Goal: Information Seeking & Learning: Learn about a topic

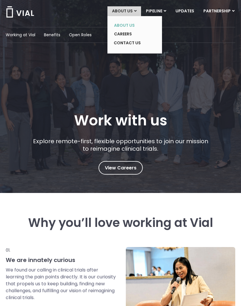
click at [125, 26] on link "ABOUT US" at bounding box center [131, 25] width 42 height 9
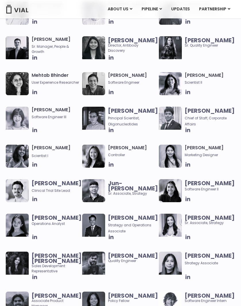
scroll to position [687, 0]
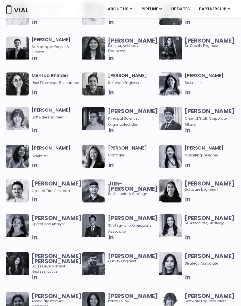
click at [169, 115] on img at bounding box center [170, 118] width 23 height 23
click at [185, 133] on icon at bounding box center [188, 130] width 6 height 6
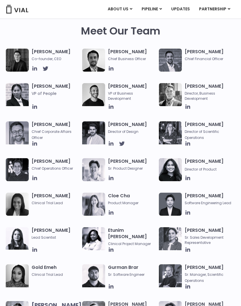
scroll to position [243, 0]
